Goal: Transaction & Acquisition: Purchase product/service

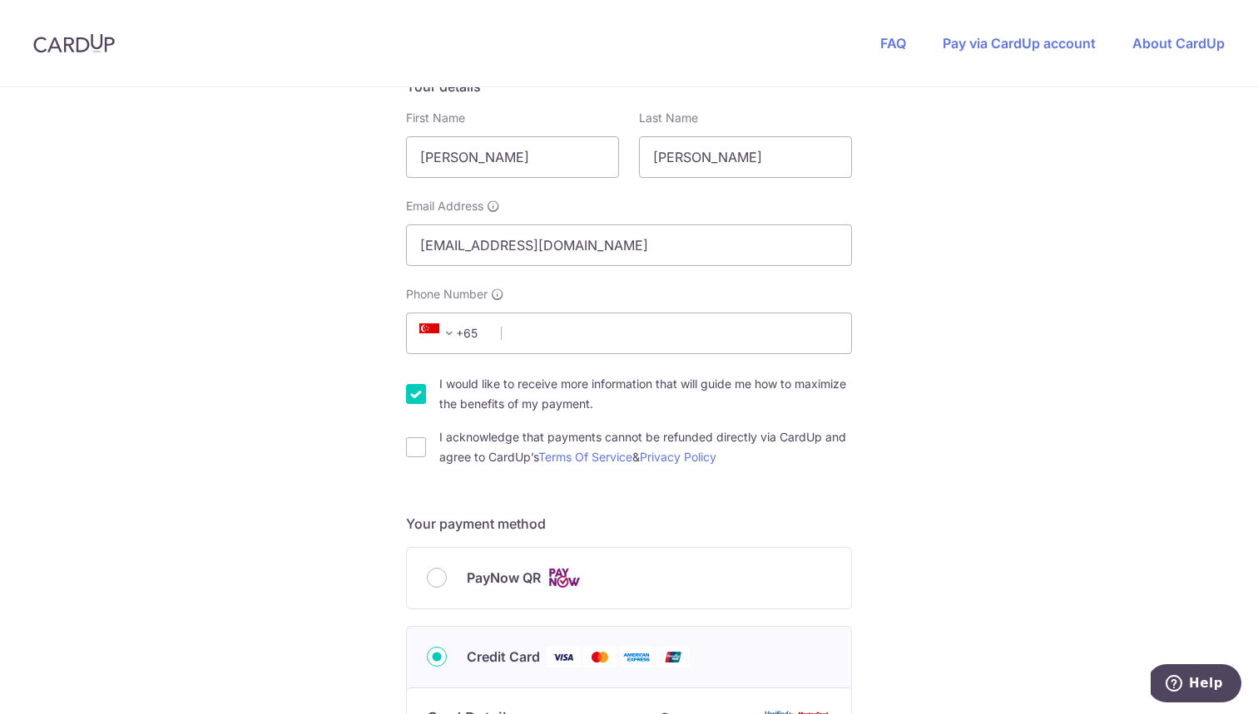
scroll to position [304, 0]
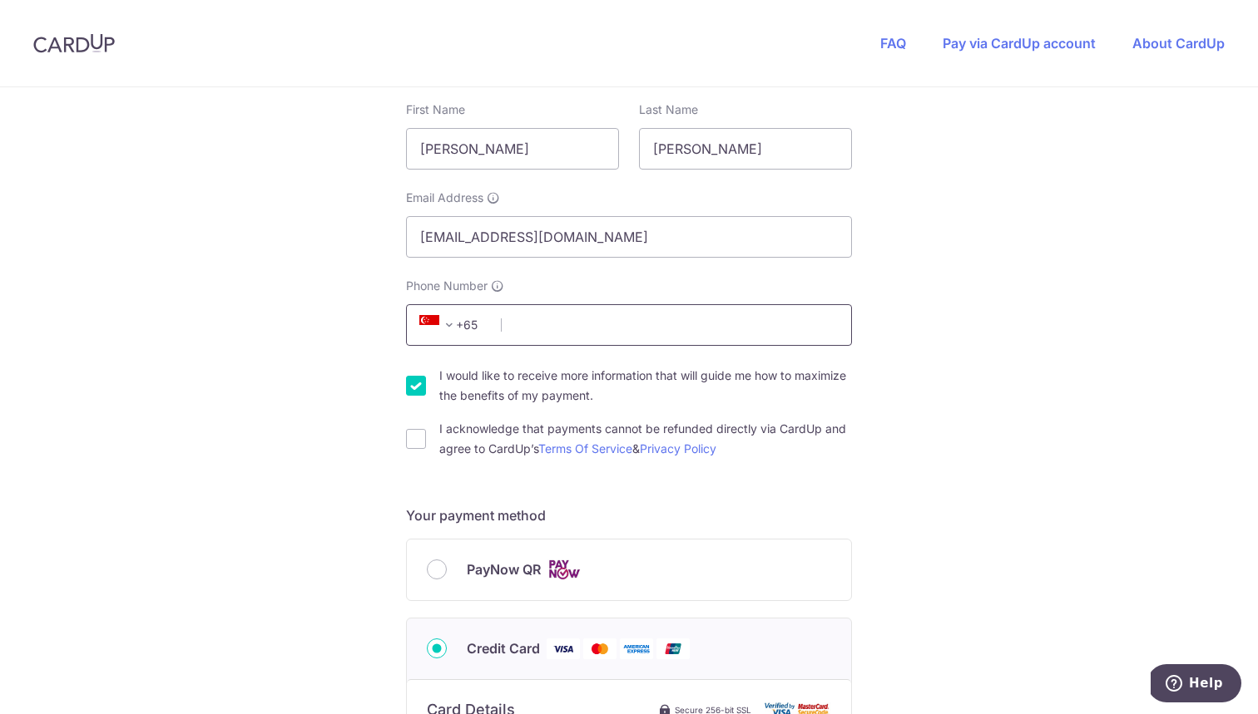
click at [650, 339] on input "Phone Number" at bounding box center [629, 325] width 446 height 42
type input "80608943"
click at [1044, 345] on div "You are paying HEI HOMES PTE LTD HEI HOMES PTE LTD uses CardUp to accept paymen…" at bounding box center [629, 629] width 1258 height 1691
click at [410, 439] on input "I acknowledge that payments cannot be refunded directly via CardUp and agree to…" at bounding box center [416, 439] width 20 height 20
checkbox input "true"
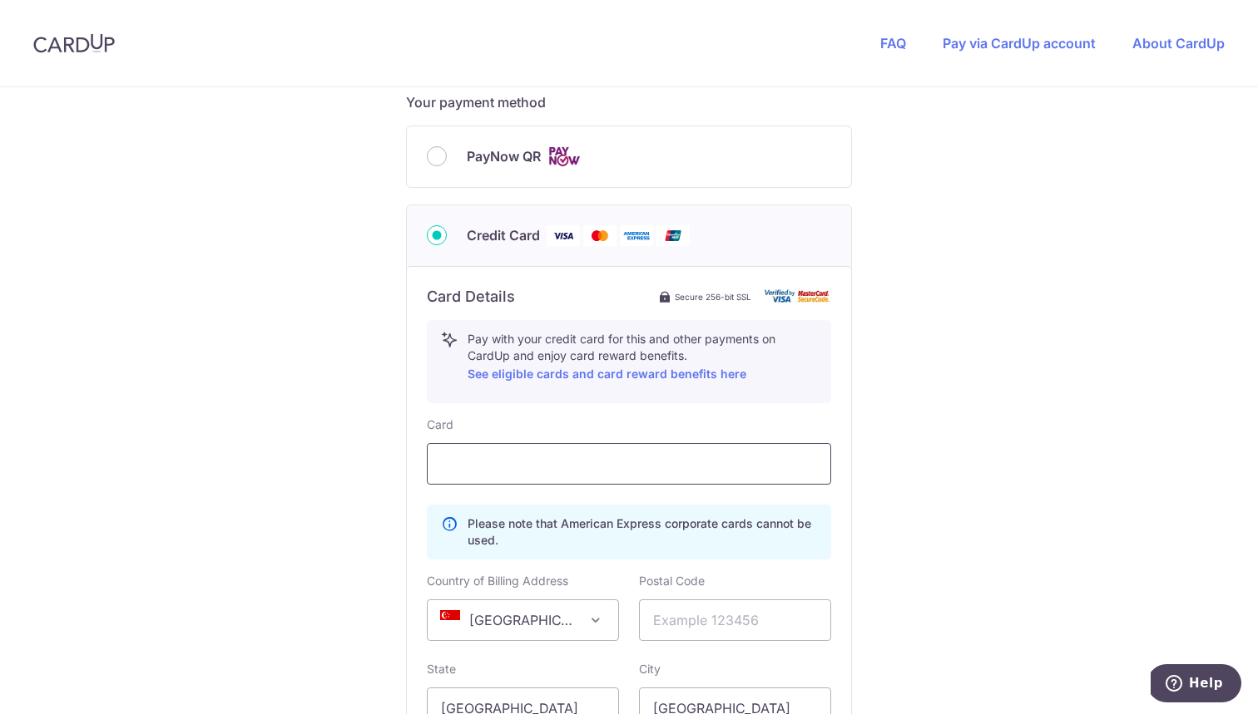
scroll to position [987, 0]
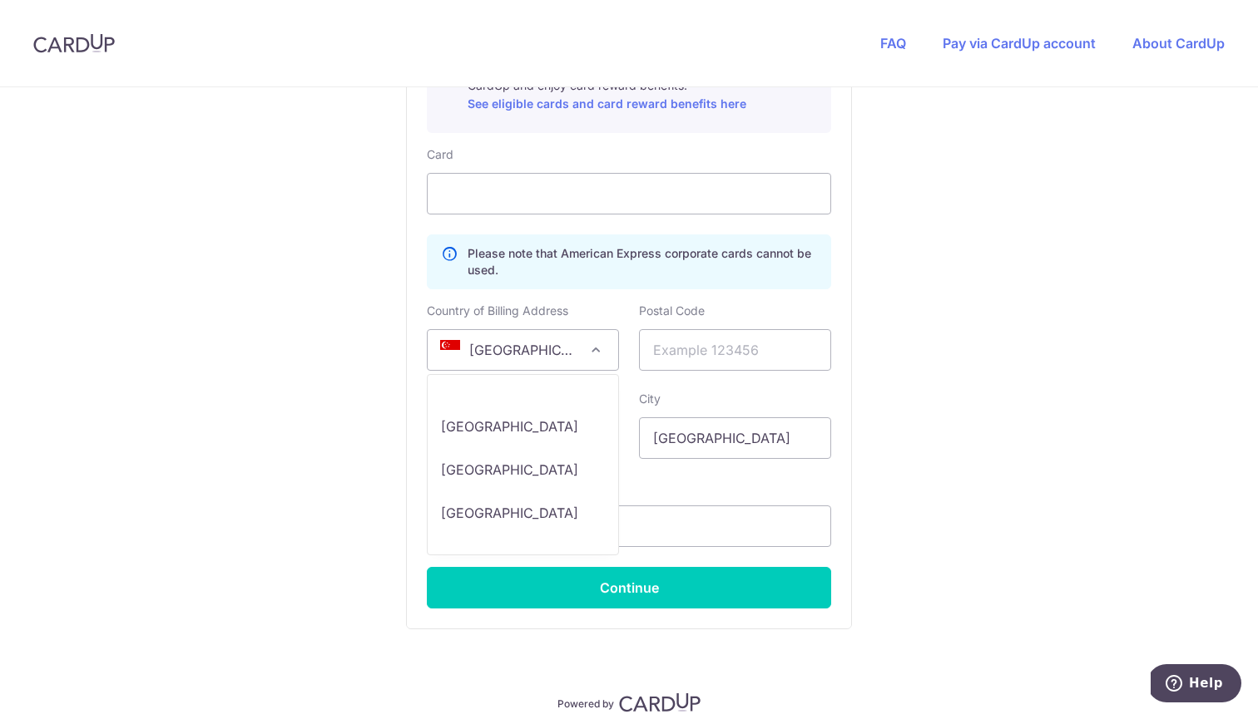
click at [545, 353] on span "[GEOGRAPHIC_DATA]" at bounding box center [522, 350] width 190 height 40
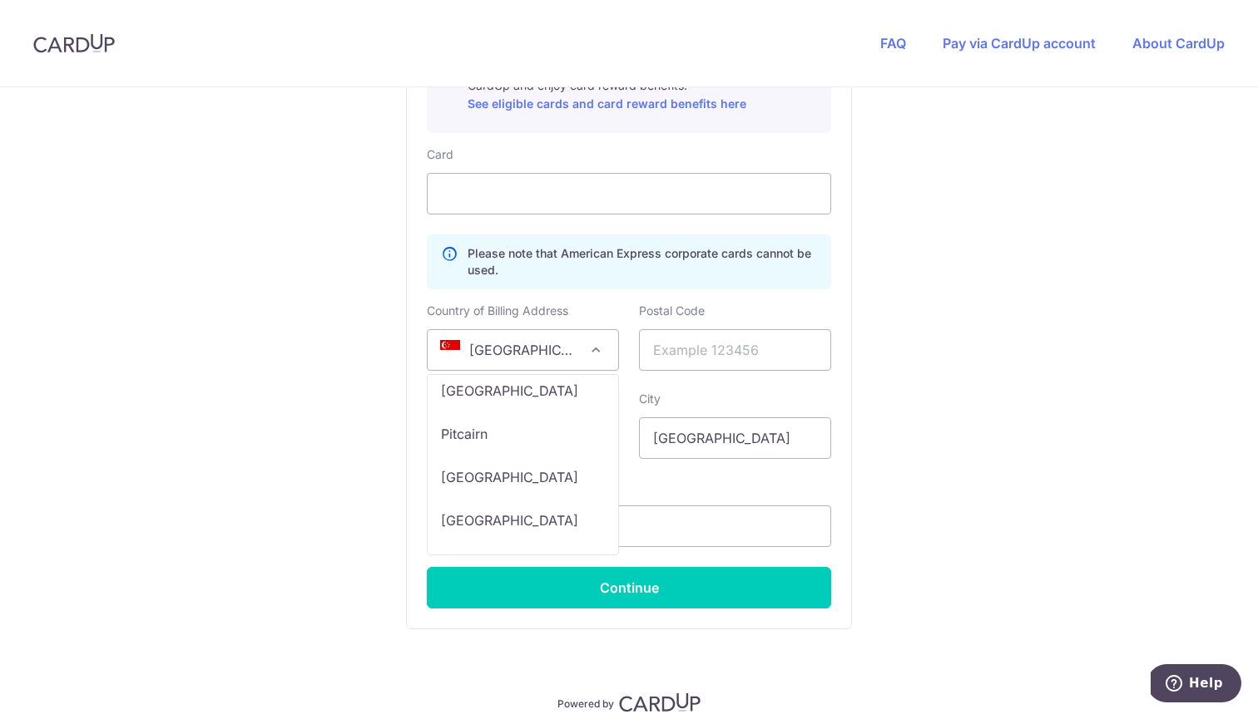
scroll to position [7671, 0]
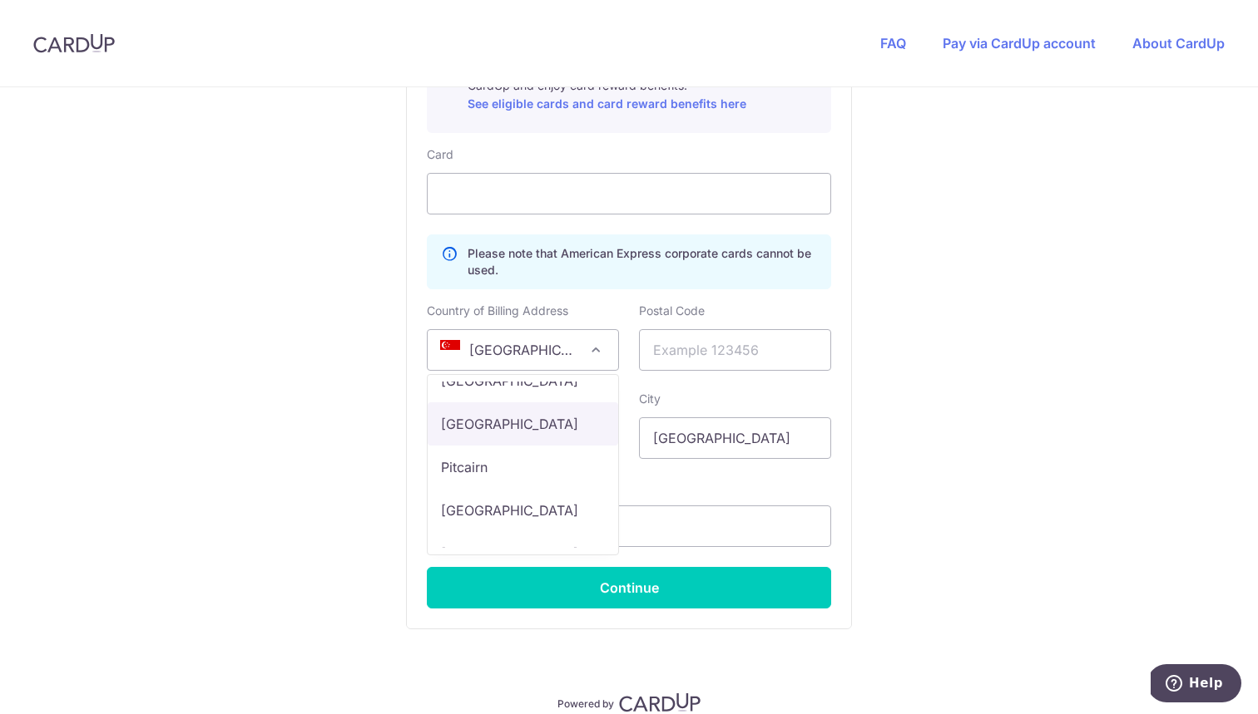
select select "PH"
click at [726, 356] on input "text" at bounding box center [735, 350] width 192 height 42
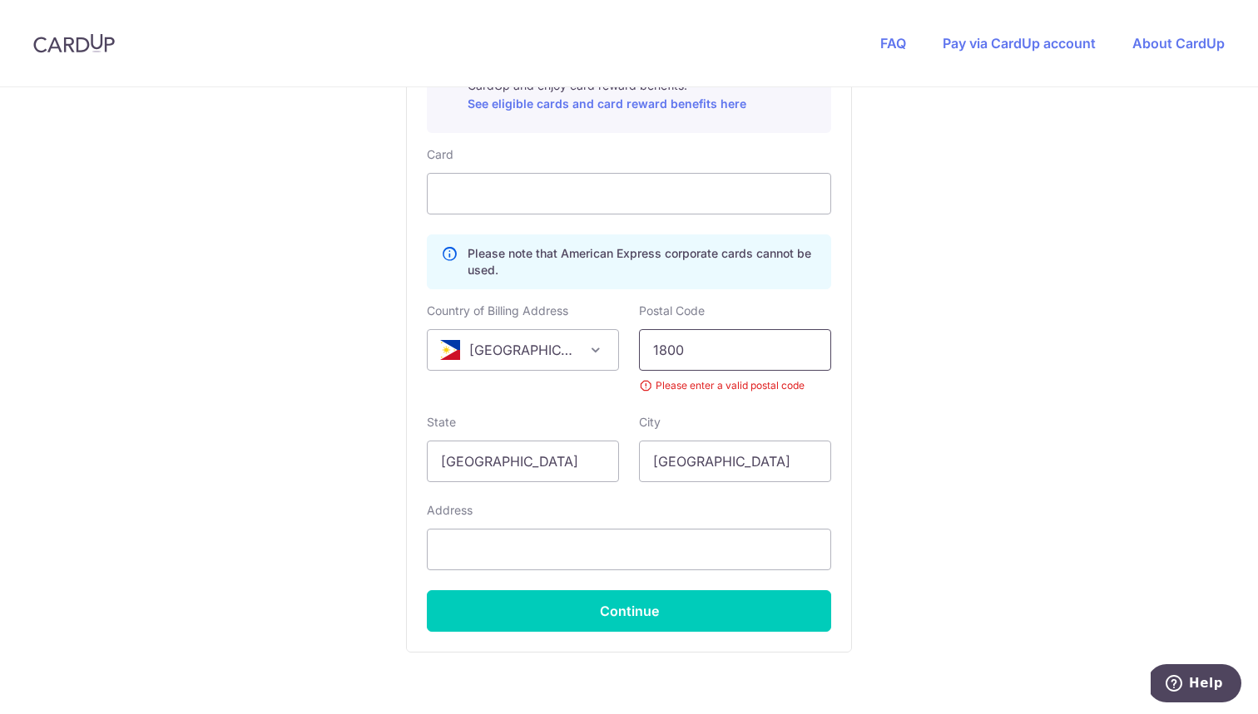
type input "1800"
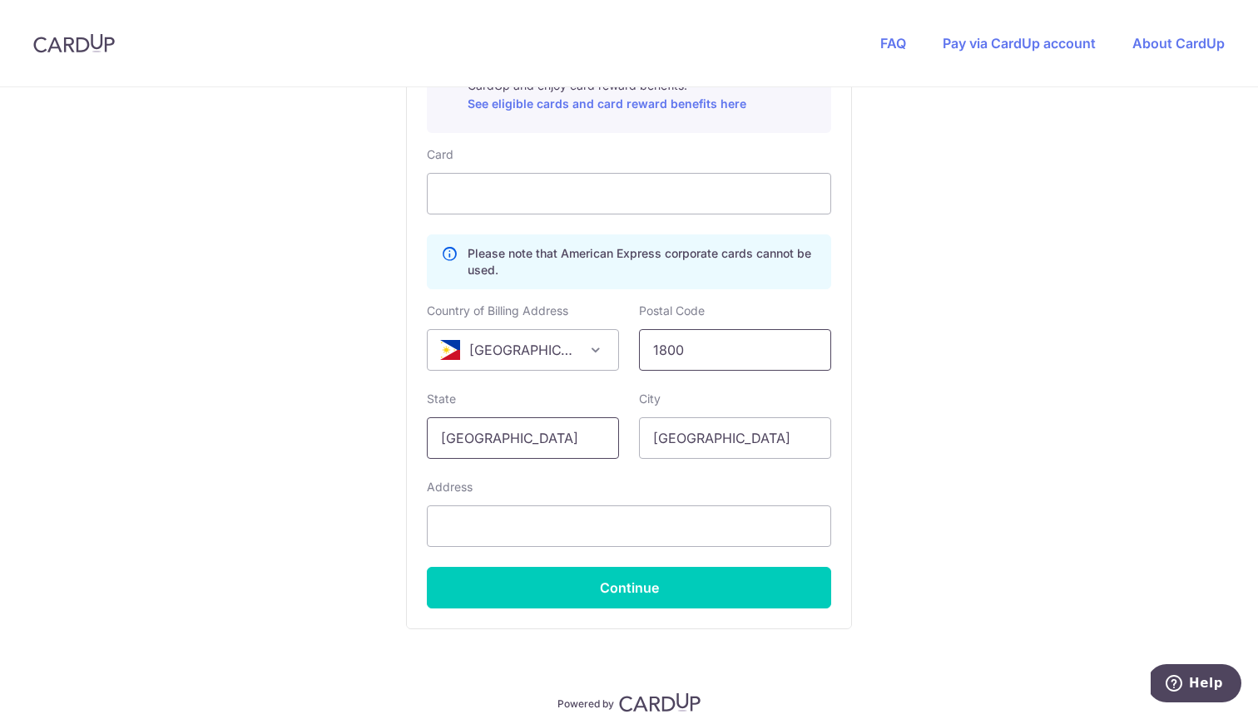
type input "[GEOGRAPHIC_DATA]"
type input "[PERSON_NAME]"
type input "30 Mt. [PERSON_NAME] New Marikina Subd."
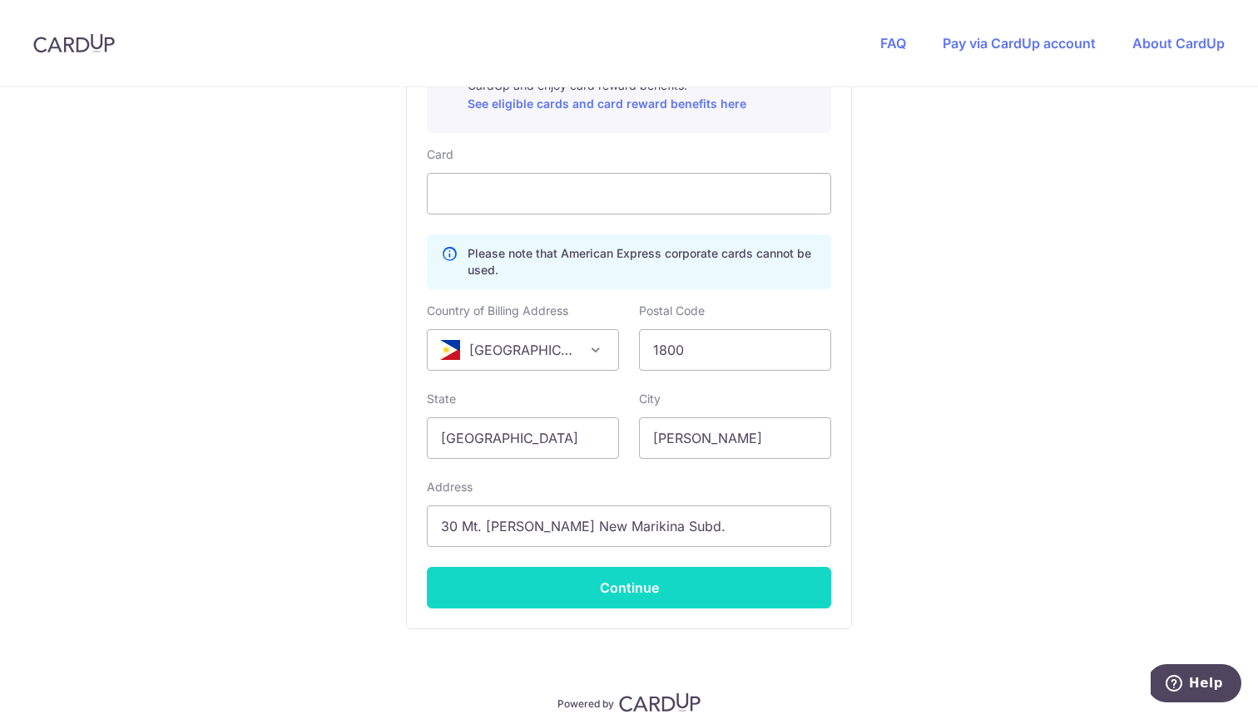
click at [681, 590] on button "Continue" at bounding box center [629, 588] width 404 height 42
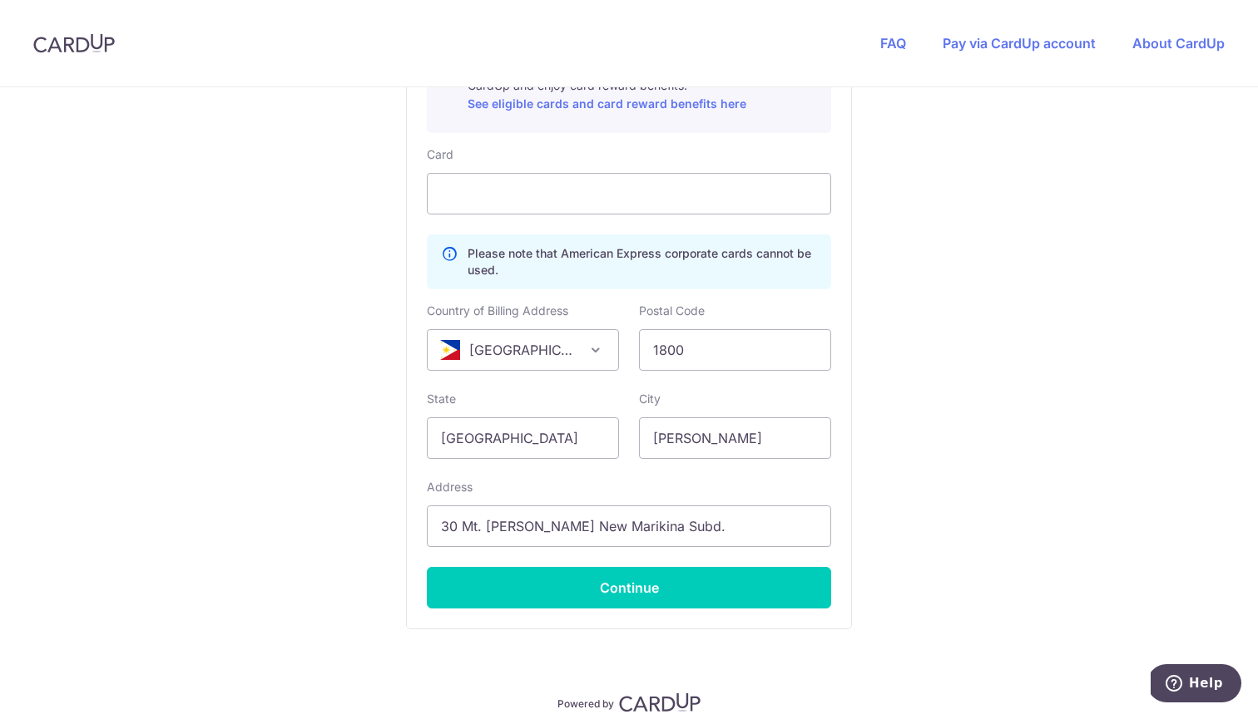
type input "**** 1278"
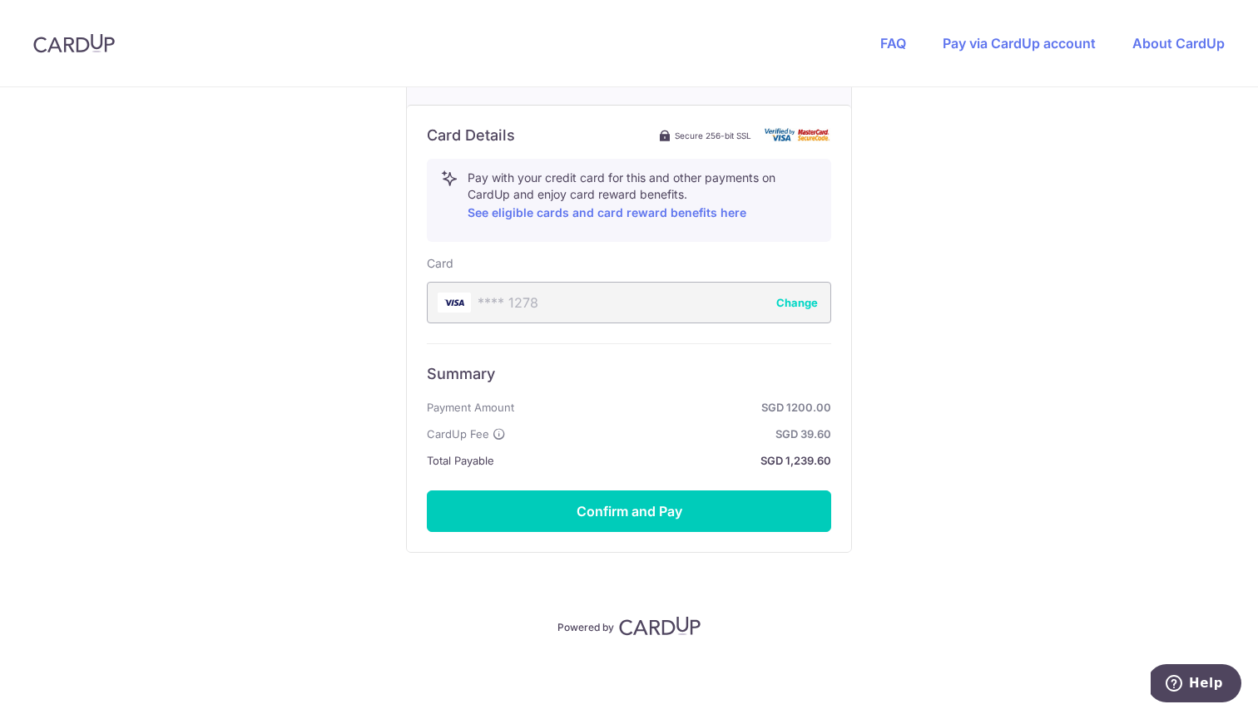
scroll to position [878, 0]
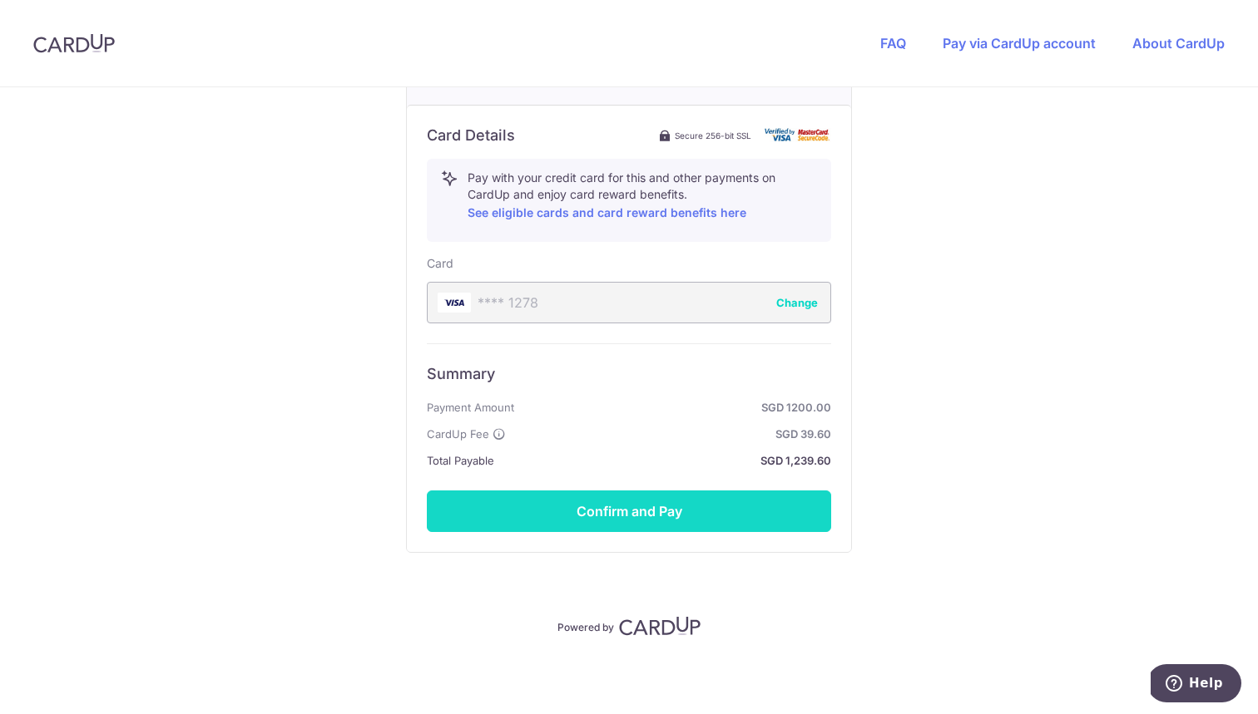
click at [673, 510] on button "Confirm and Pay" at bounding box center [629, 512] width 404 height 42
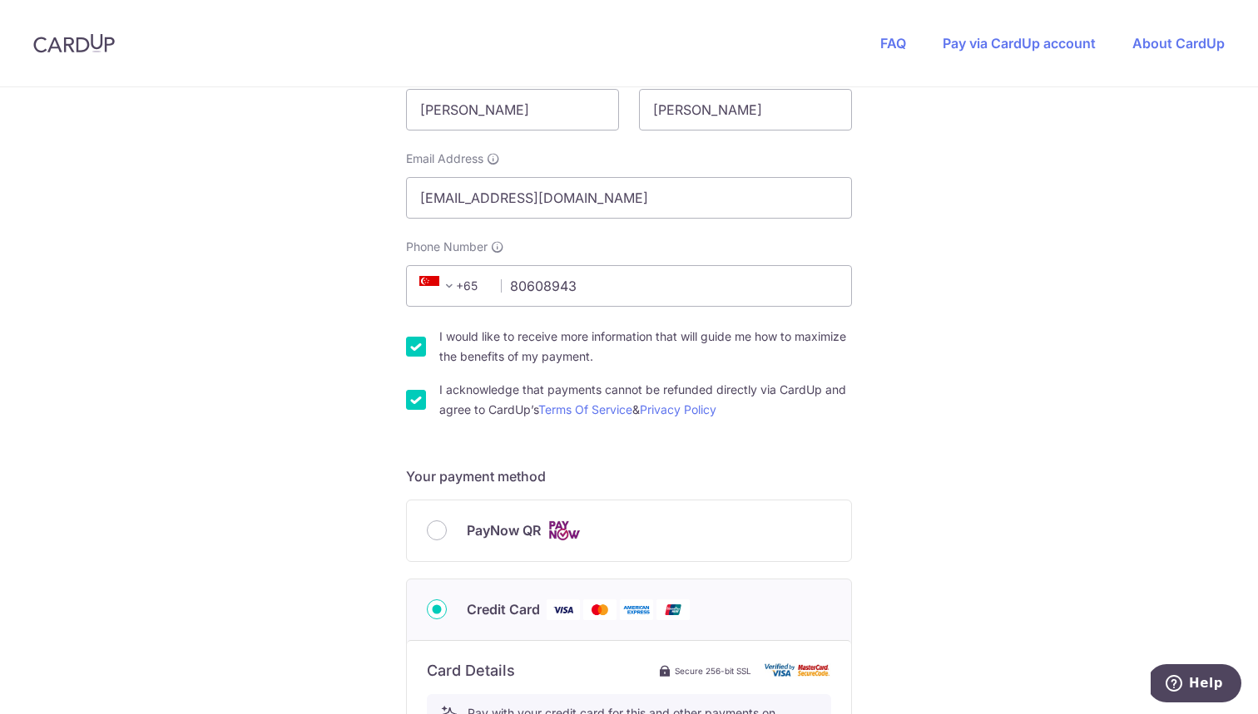
scroll to position [341, 0]
